Goal: Task Accomplishment & Management: Complete application form

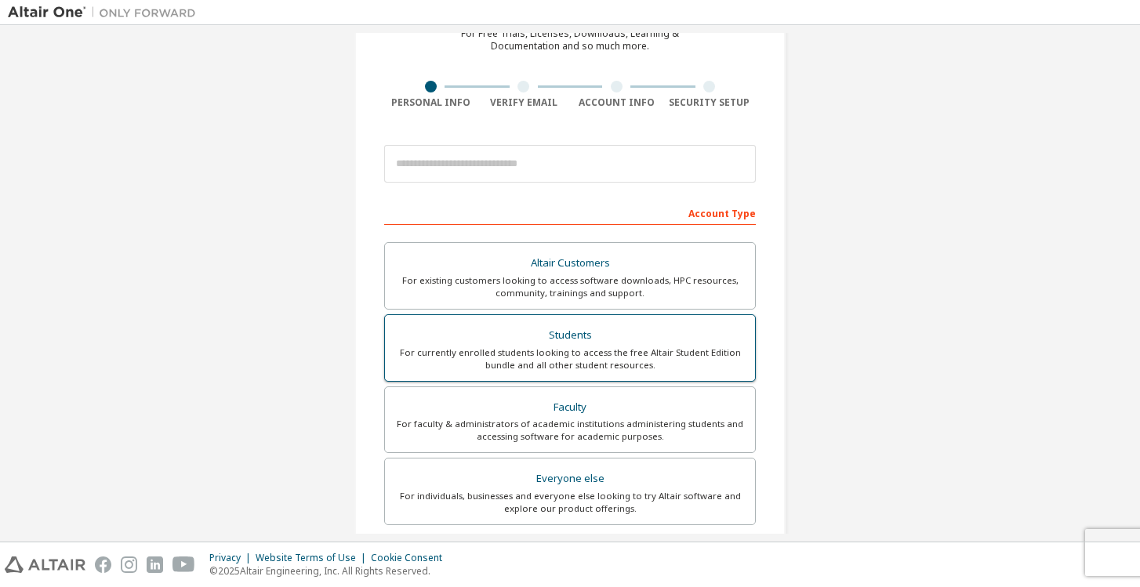
scroll to position [87, 0]
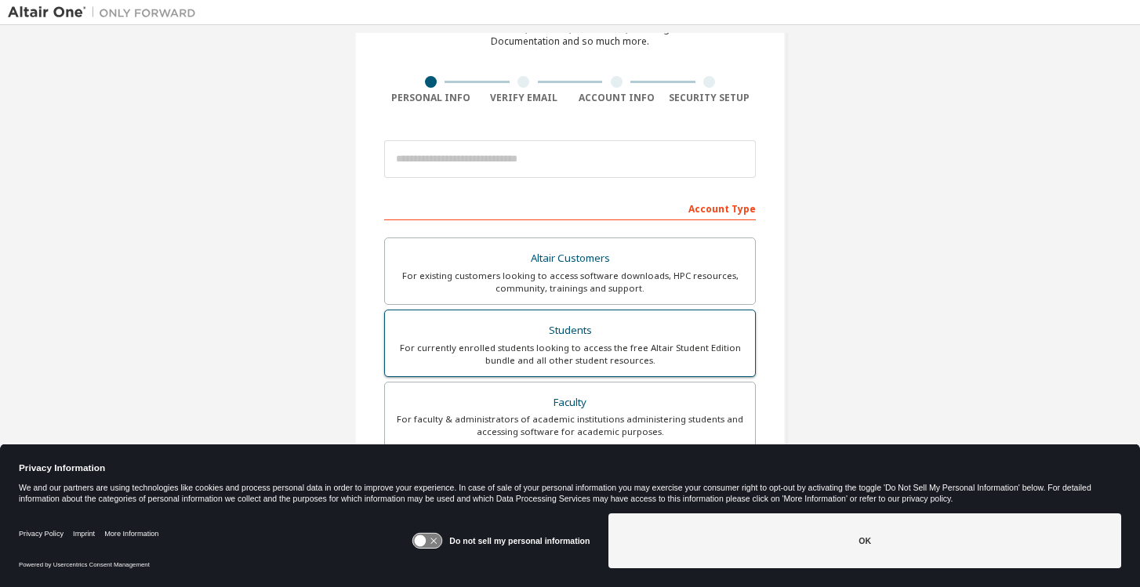
click at [596, 338] on div "Students" at bounding box center [569, 331] width 351 height 22
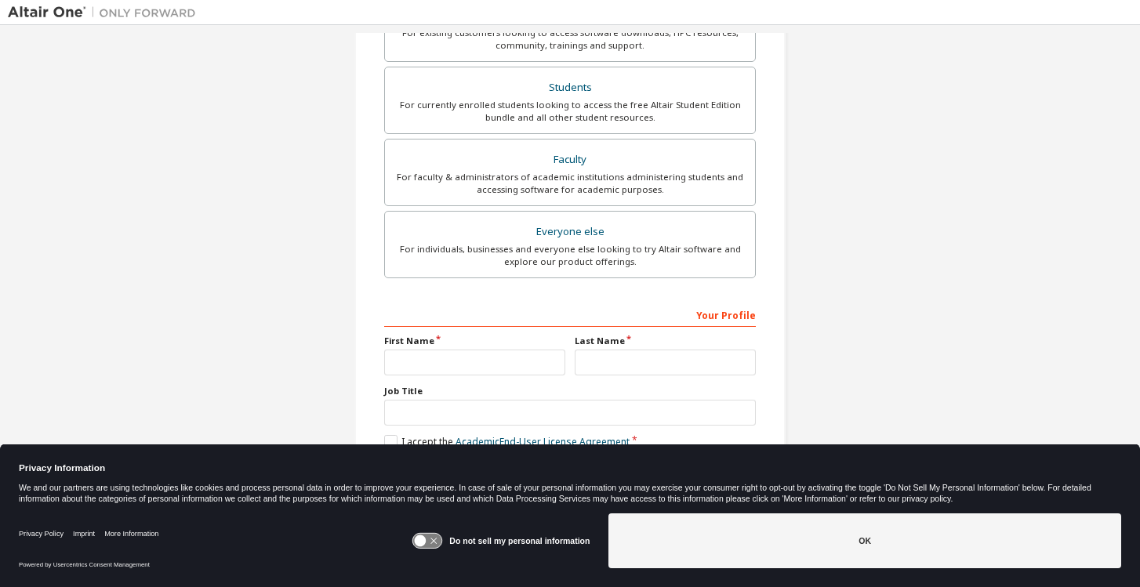
scroll to position [375, 0]
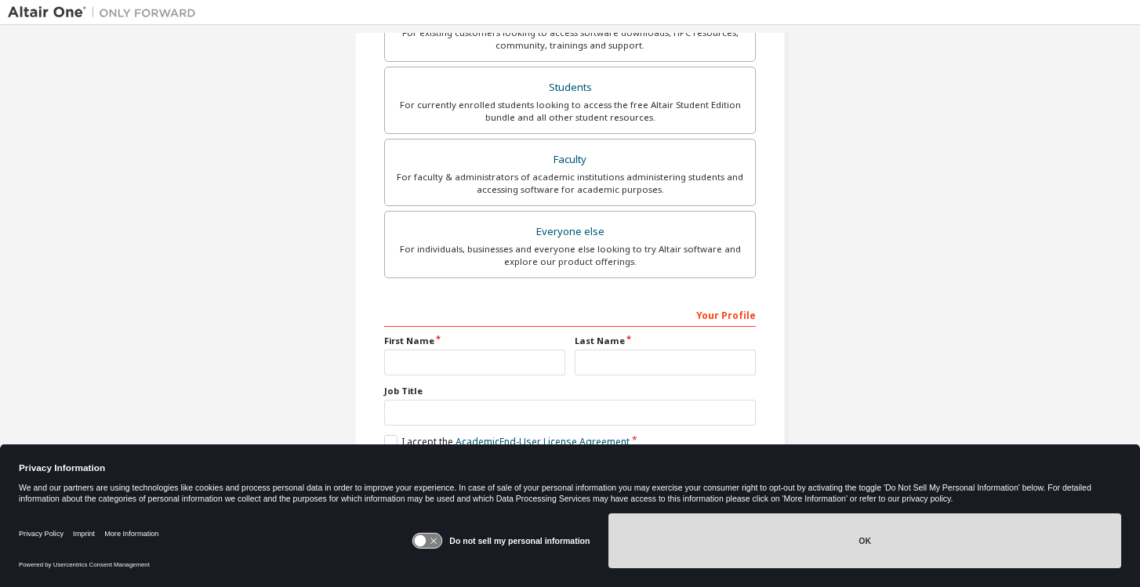
click at [874, 535] on button "OK" at bounding box center [865, 541] width 513 height 55
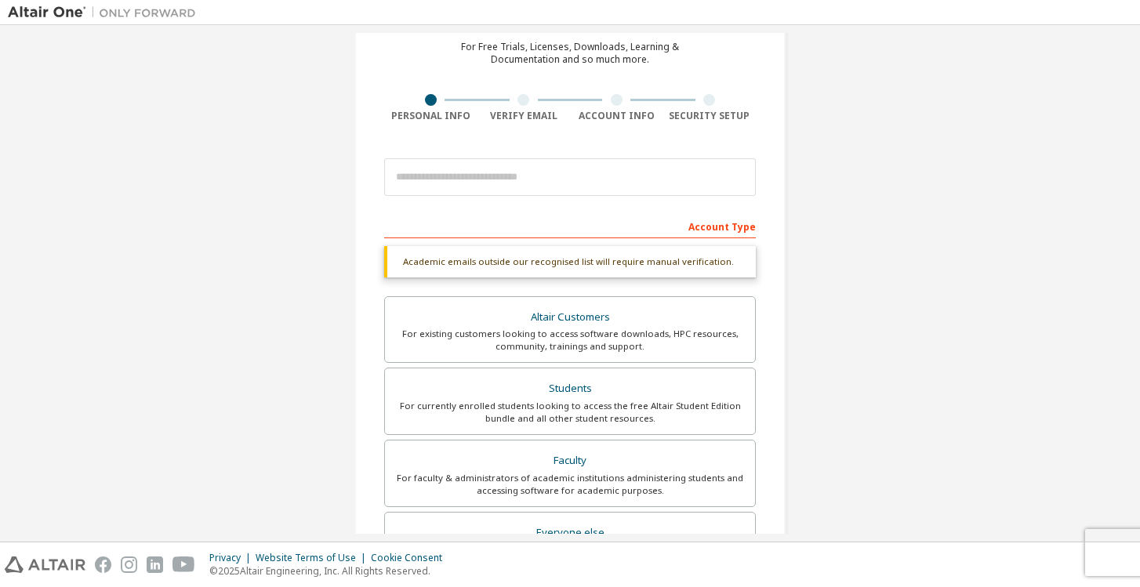
scroll to position [0, 0]
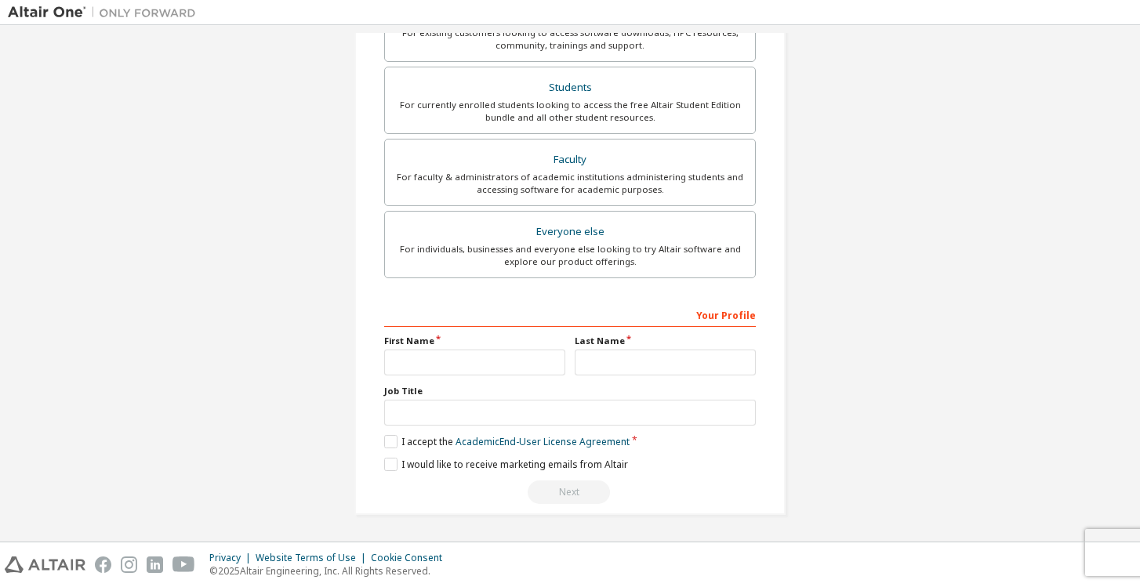
type input "**********"
type input "********"
type input "*****"
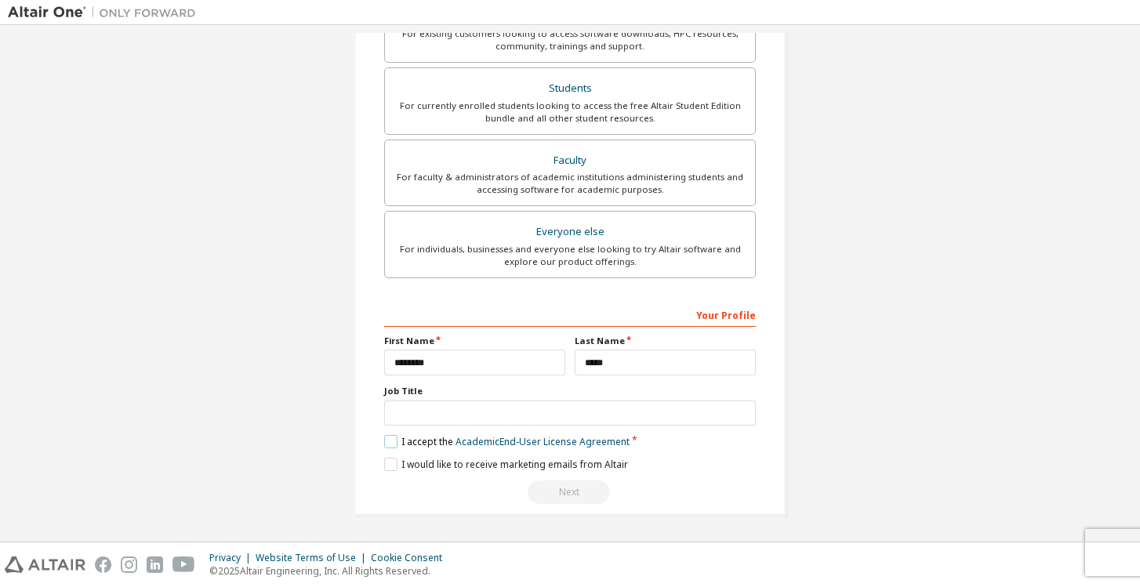
click at [384, 447] on label "I accept the Academic End-User License Agreement" at bounding box center [506, 441] width 245 height 13
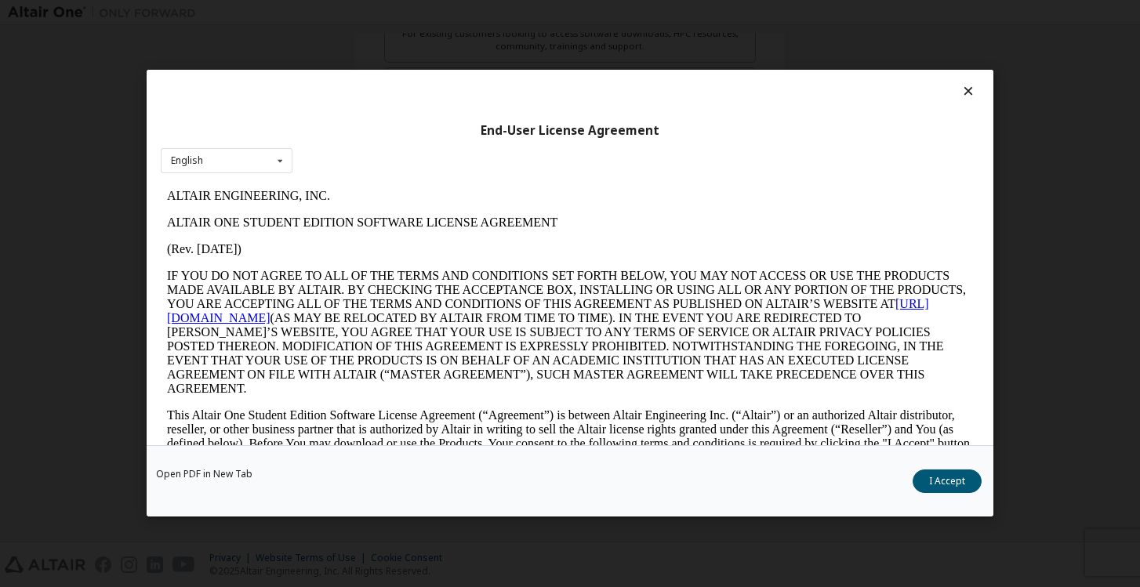
scroll to position [0, 0]
click at [949, 478] on button "I Accept" at bounding box center [947, 483] width 69 height 24
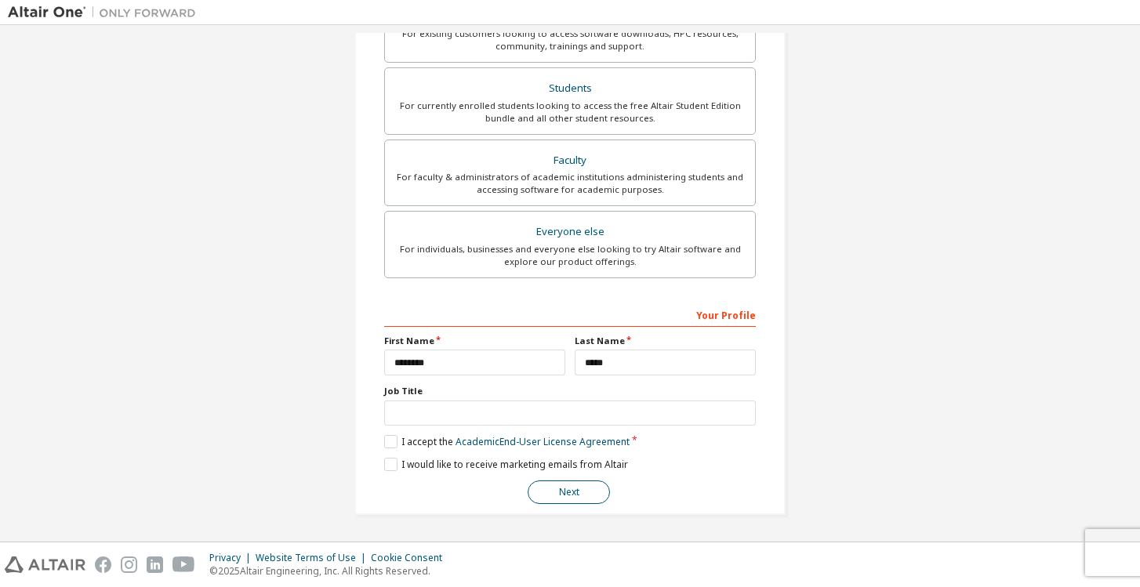
scroll to position [331, 0]
click at [575, 495] on button "Next" at bounding box center [569, 493] width 82 height 24
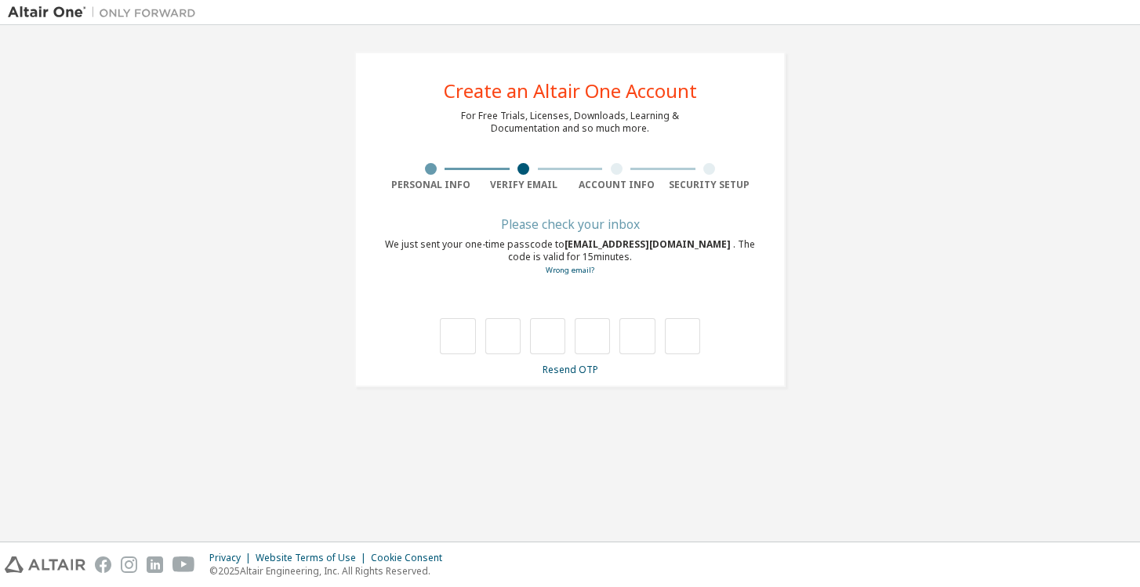
scroll to position [0, 0]
type input "*"
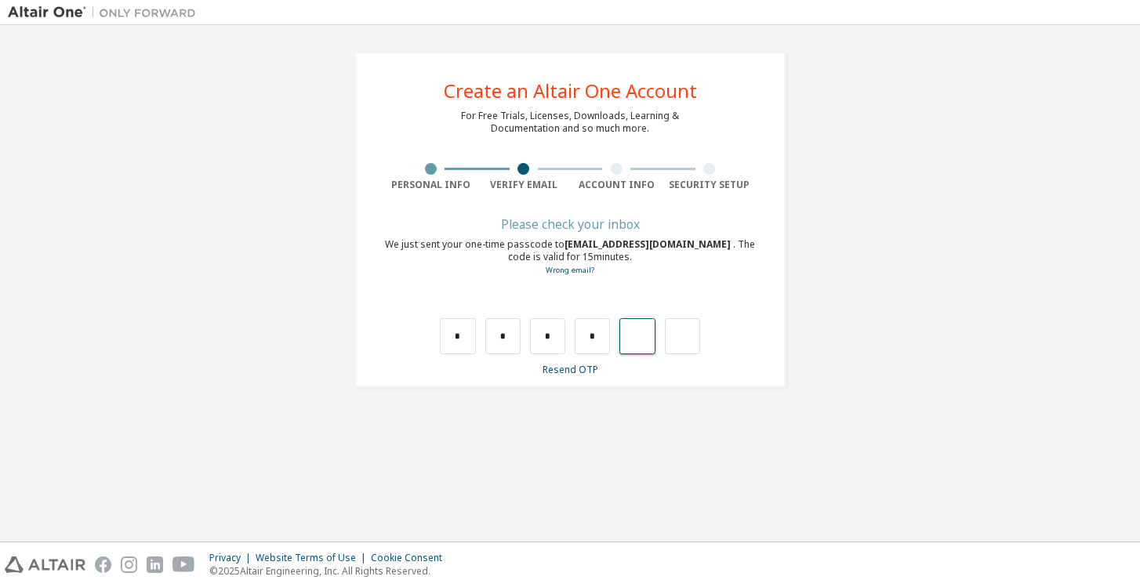
type input "*"
